Goal: Task Accomplishment & Management: Use online tool/utility

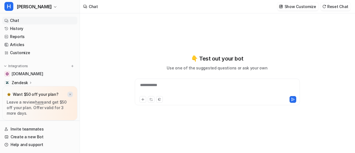
click at [70, 94] on img at bounding box center [69, 95] width 3 height 4
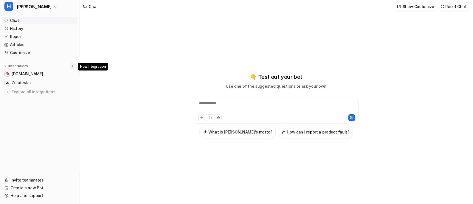
click at [73, 66] on img at bounding box center [72, 66] width 4 height 4
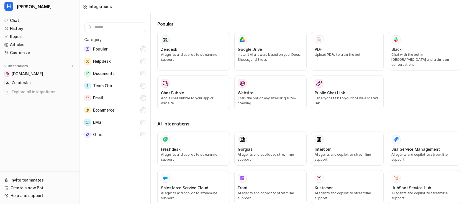
click at [118, 29] on input "text" at bounding box center [115, 27] width 62 height 10
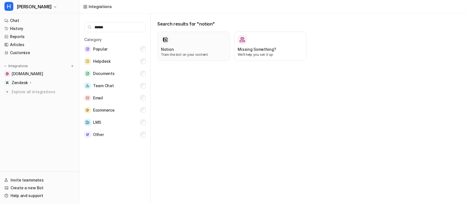
type input "******"
click at [193, 43] on div at bounding box center [193, 39] width 65 height 9
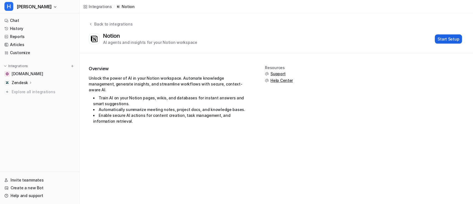
click at [354, 37] on button "Start Setup" at bounding box center [448, 38] width 27 height 9
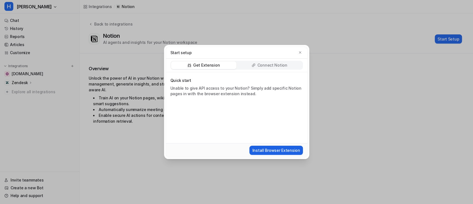
click at [275, 149] on button "Install Browser Extension" at bounding box center [275, 149] width 53 height 9
click at [279, 64] on p "Connect Notion" at bounding box center [272, 65] width 30 height 6
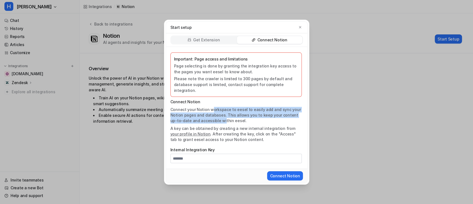
drag, startPoint x: 211, startPoint y: 106, endPoint x: 211, endPoint y: 119, distance: 13.3
click at [211, 119] on p "Connect your Notion workspace to eesel to easily add and sync your Notion pages…" at bounding box center [235, 115] width 131 height 17
click at [190, 131] on link "your profile in Notion" at bounding box center [190, 133] width 40 height 5
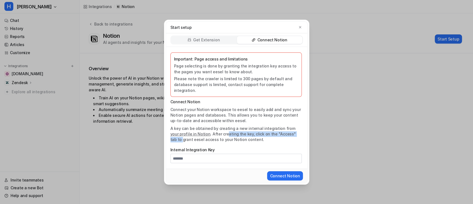
drag, startPoint x: 217, startPoint y: 129, endPoint x: 291, endPoint y: 130, distance: 74.5
click at [291, 130] on p "A key can be obtained by creating a new internal integration from your profile …" at bounding box center [235, 134] width 131 height 17
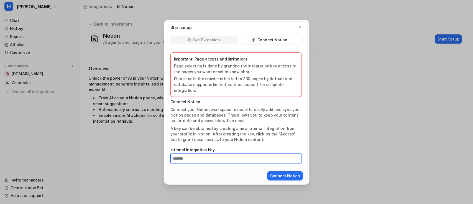
click at [184, 152] on input "Internal Integration Key" at bounding box center [235, 157] width 131 height 9
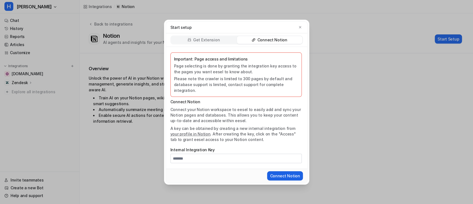
click at [297, 152] on button "Connect Notion" at bounding box center [284, 175] width 35 height 9
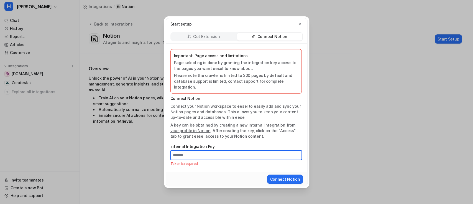
paste input "**********"
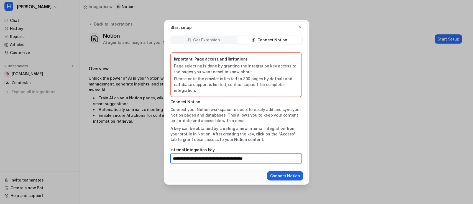
type input "**********"
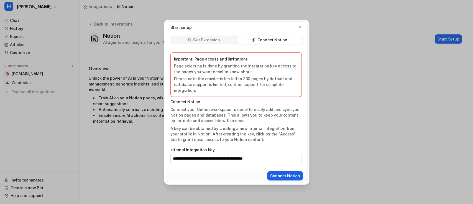
click at [288, 152] on button "Connect Notion" at bounding box center [284, 175] width 35 height 9
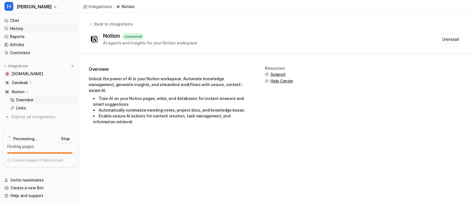
click at [29, 28] on link "History" at bounding box center [39, 29] width 75 height 8
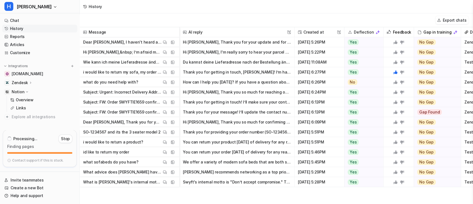
click at [268, 111] on button "Thank you for your message! I’ll update the contact number for your delivery to…" at bounding box center [237, 112] width 108 height 10
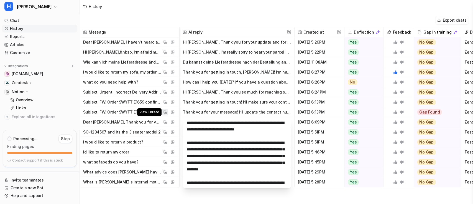
click at [164, 111] on img at bounding box center [165, 112] width 4 height 4
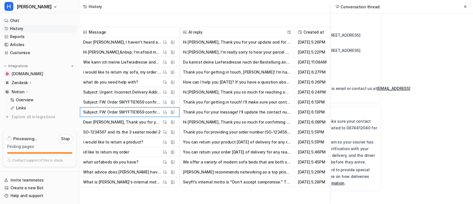
scroll to position [928, 93]
drag, startPoint x: 465, startPoint y: 42, endPoint x: 431, endPoint y: 79, distance: 49.6
click at [354, 79] on div "U Subject: FW: Order SWYFTIE1659 confirmed Description: Can you change the cont…" at bounding box center [402, 116] width 142 height 204
click at [354, 69] on p "ending with 8748" at bounding box center [336, 65] width 162 height 7
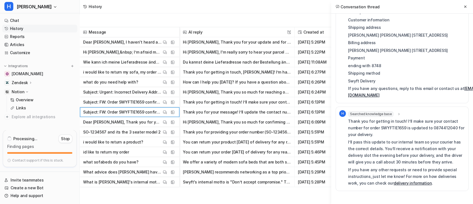
scroll to position [929, 0]
click at [202, 12] on div "History" at bounding box center [276, 6] width 393 height 13
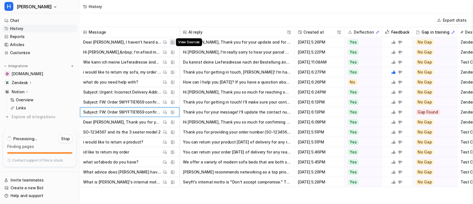
click at [173, 42] on img at bounding box center [173, 42] width 4 height 4
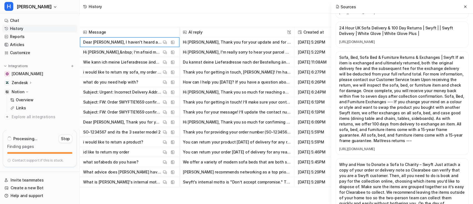
scroll to position [1917, 0]
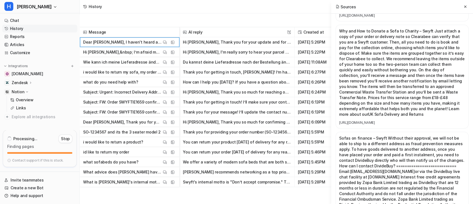
click at [189, 16] on div "Export chats" at bounding box center [276, 20] width 393 height 14
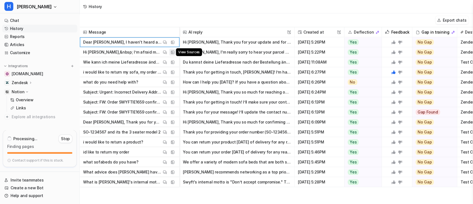
click at [173, 52] on img at bounding box center [173, 52] width 4 height 4
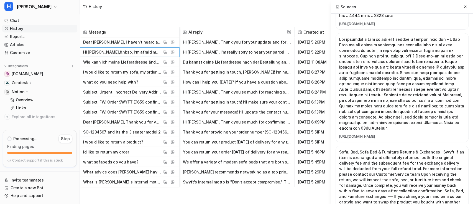
scroll to position [465, 0]
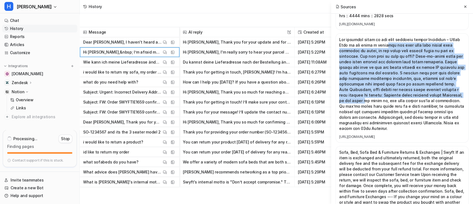
drag, startPoint x: 372, startPoint y: 22, endPoint x: 382, endPoint y: 75, distance: 53.9
click at [354, 75] on p at bounding box center [402, 84] width 126 height 94
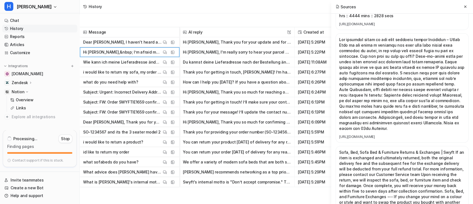
scroll to position [431, 0]
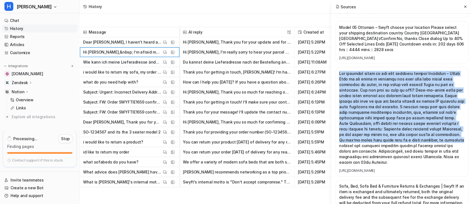
drag, startPoint x: 339, startPoint y: 50, endPoint x: 470, endPoint y: 116, distance: 147.2
click at [354, 116] on div "24 Hour UK Sofa Delivery & 100 Day Returns | Swyft If you would like to ship to…" at bounding box center [402, 116] width 142 height 204
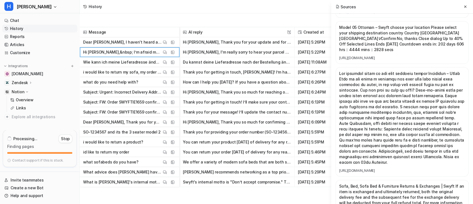
click at [354, 130] on p at bounding box center [402, 118] width 126 height 94
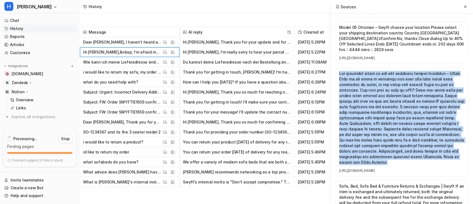
drag, startPoint x: 340, startPoint y: 49, endPoint x: 360, endPoint y: 134, distance: 87.2
click at [354, 134] on p at bounding box center [402, 118] width 126 height 94
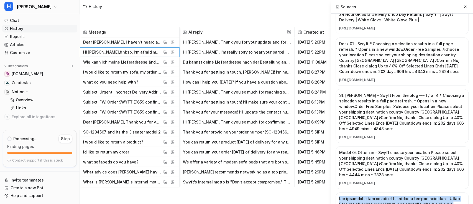
scroll to position [277, 0]
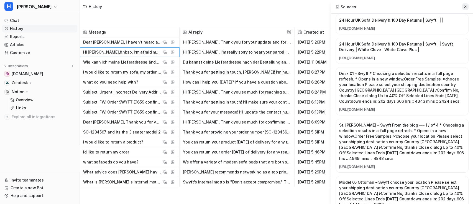
click at [354, 7] on icon at bounding box center [465, 7] width 4 height 4
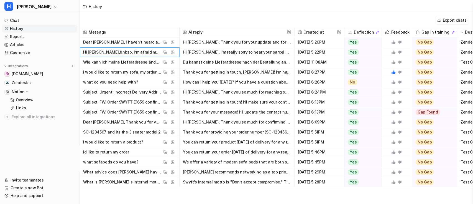
click at [28, 90] on icon at bounding box center [27, 92] width 4 height 4
click at [28, 90] on div "Notion" at bounding box center [20, 92] width 17 height 6
click at [32, 101] on p "Overview" at bounding box center [25, 100] width 18 height 6
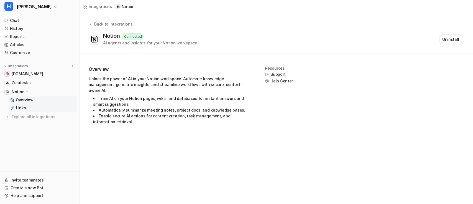
click at [22, 107] on p "Links" at bounding box center [21, 108] width 10 height 6
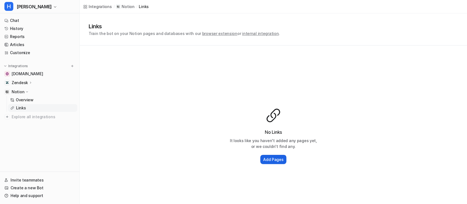
click at [273, 152] on h2 "Add Pages" at bounding box center [273, 159] width 20 height 6
